Goal: Transaction & Acquisition: Subscribe to service/newsletter

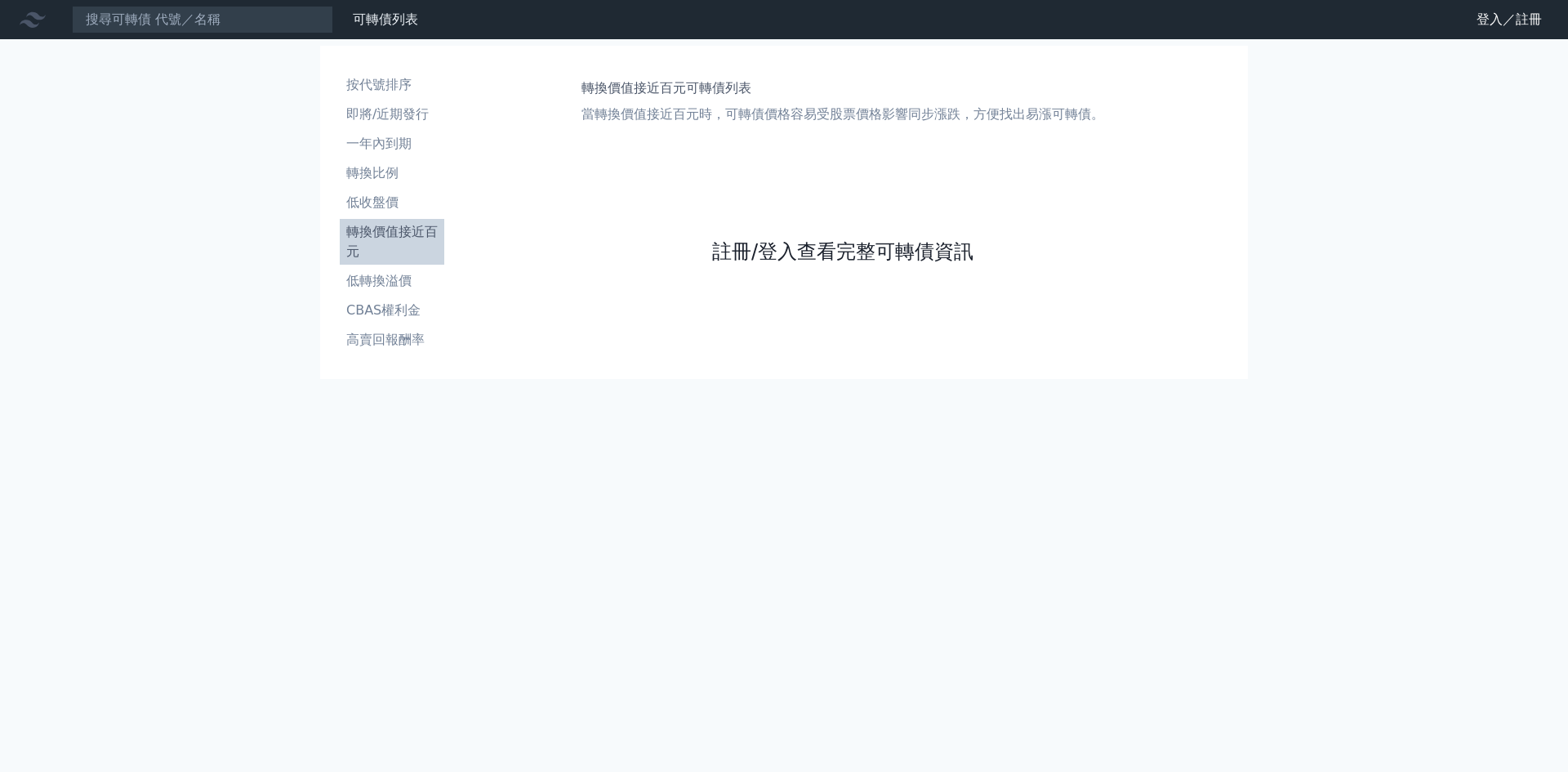
click at [766, 247] on link "註冊/登入查看完整可轉債資訊" at bounding box center [843, 251] width 262 height 26
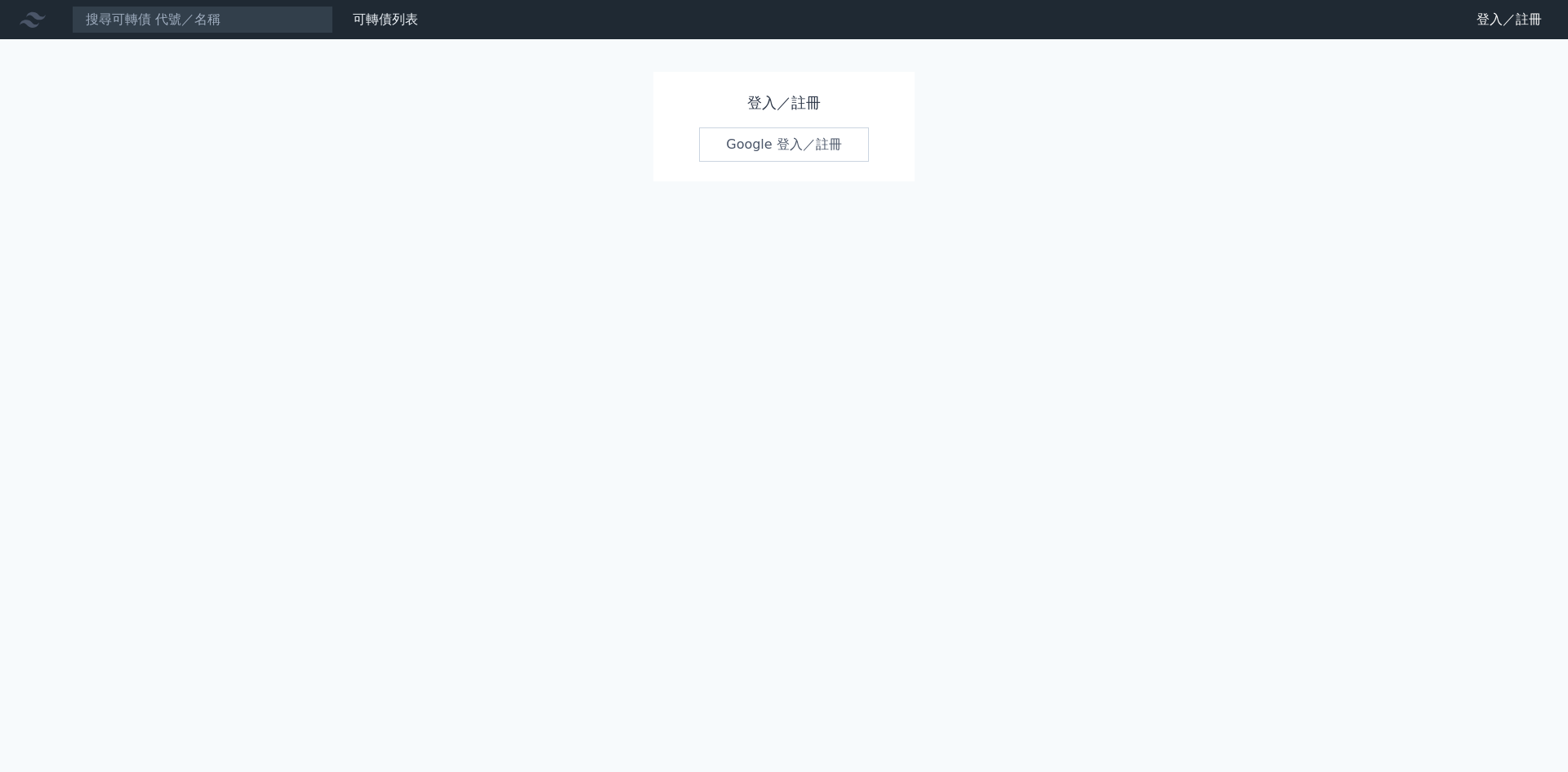
click at [766, 142] on link "Google 登入／註冊" at bounding box center [783, 144] width 170 height 35
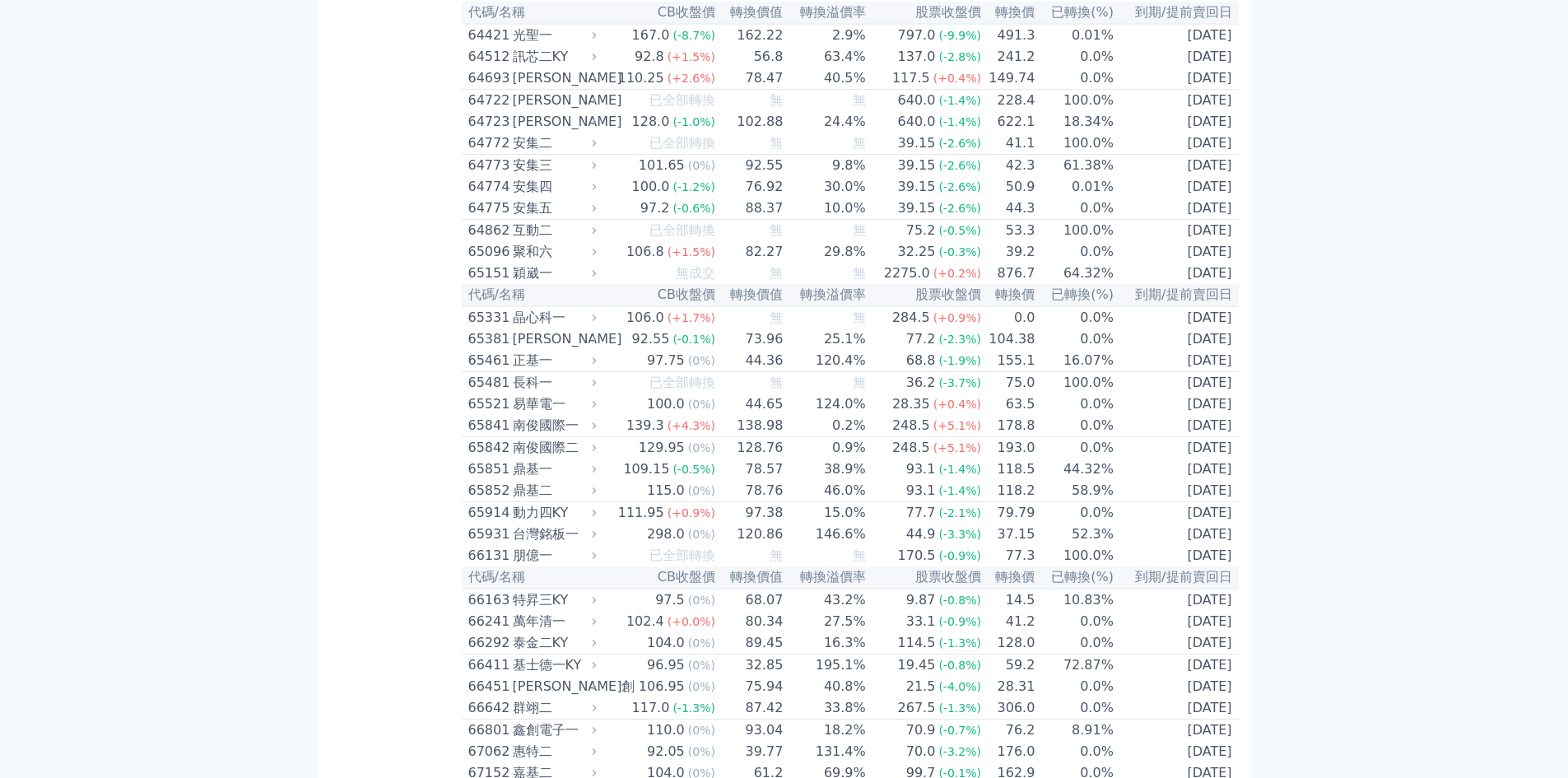
scroll to position [6917, 0]
